Goal: Transaction & Acquisition: Purchase product/service

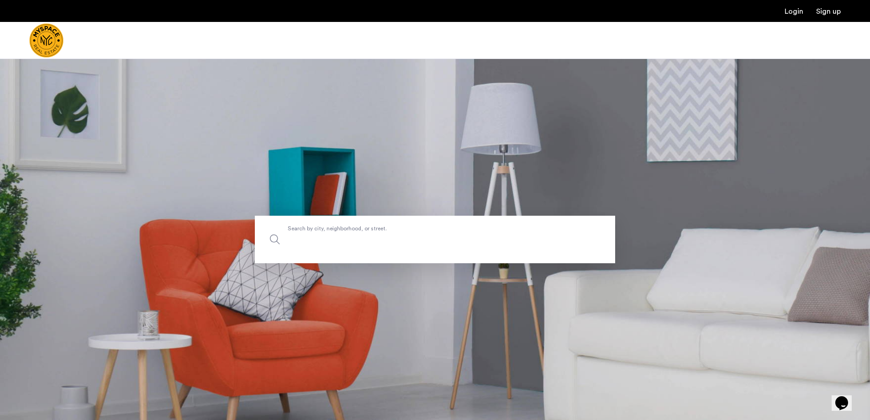
drag, startPoint x: 335, startPoint y: 260, endPoint x: 344, endPoint y: 234, distance: 27.9
click at [338, 254] on input "Search by city, neighborhood, or street." at bounding box center [435, 240] width 361 height 48
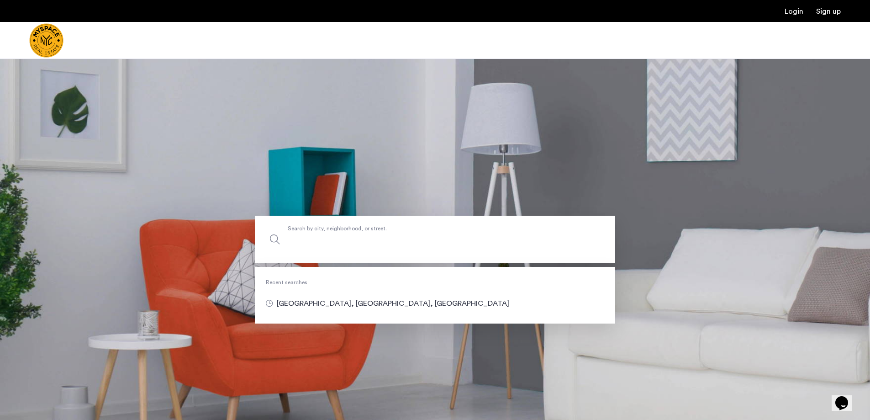
click at [344, 234] on input "Search by city, neighborhood, or street." at bounding box center [435, 240] width 361 height 48
type input "**********"
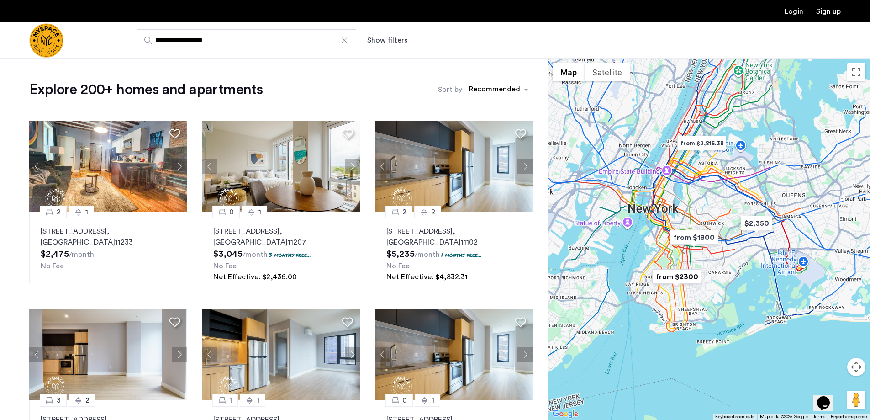
click at [504, 89] on div "sort-apartment" at bounding box center [495, 91] width 54 height 12
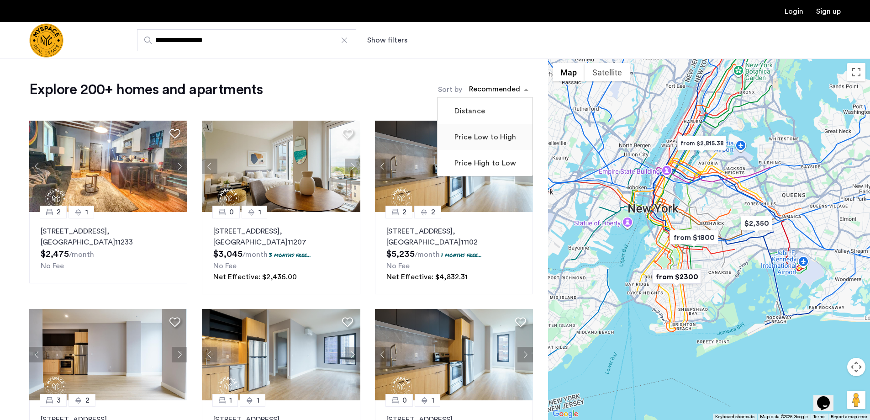
click at [504, 136] on label "Price Low to High" at bounding box center [485, 137] width 64 height 11
